Goal: Task Accomplishment & Management: Use online tool/utility

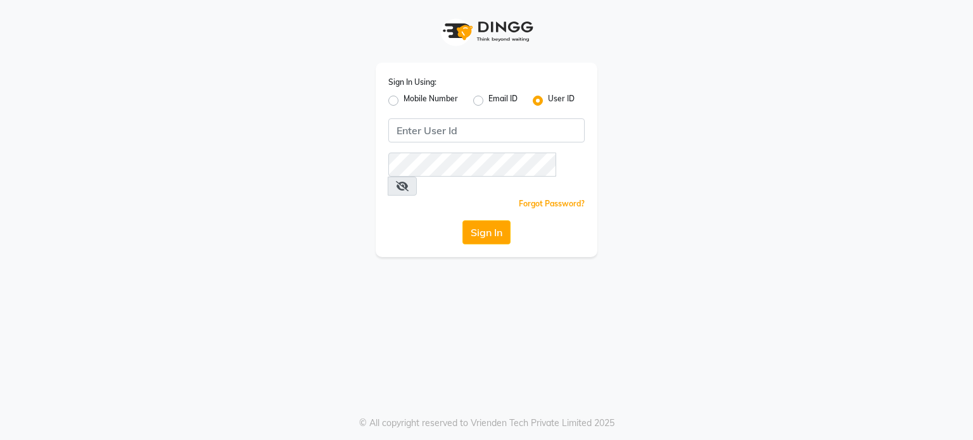
click at [399, 103] on div "Mobile Number" at bounding box center [423, 100] width 70 height 15
click at [403, 101] on label "Mobile Number" at bounding box center [430, 100] width 54 height 15
click at [403, 101] on input "Mobile Number" at bounding box center [407, 97] width 8 height 8
radio input "true"
radio input "false"
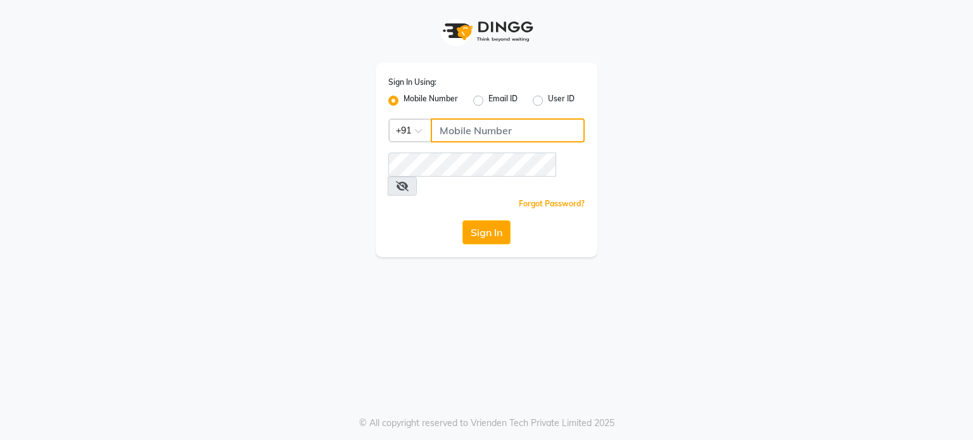
click at [462, 128] on input "Username" at bounding box center [508, 130] width 154 height 24
click at [481, 127] on input "7302444160" at bounding box center [508, 130] width 154 height 24
type input "7302444160"
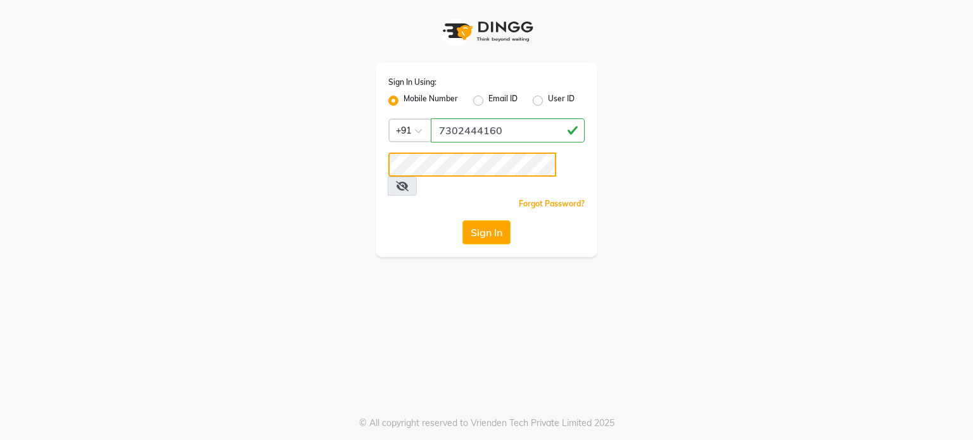
click at [462, 220] on button "Sign In" at bounding box center [486, 232] width 48 height 24
